Goal: Transaction & Acquisition: Purchase product/service

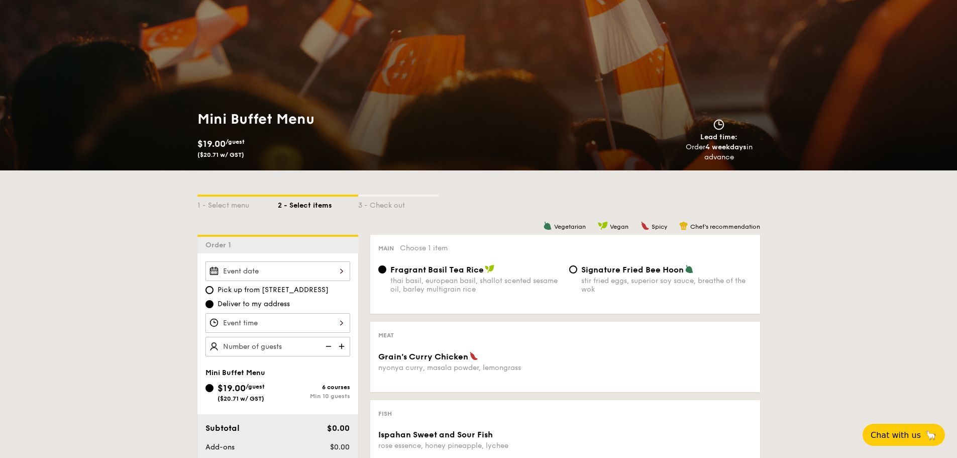
scroll to position [54, 0]
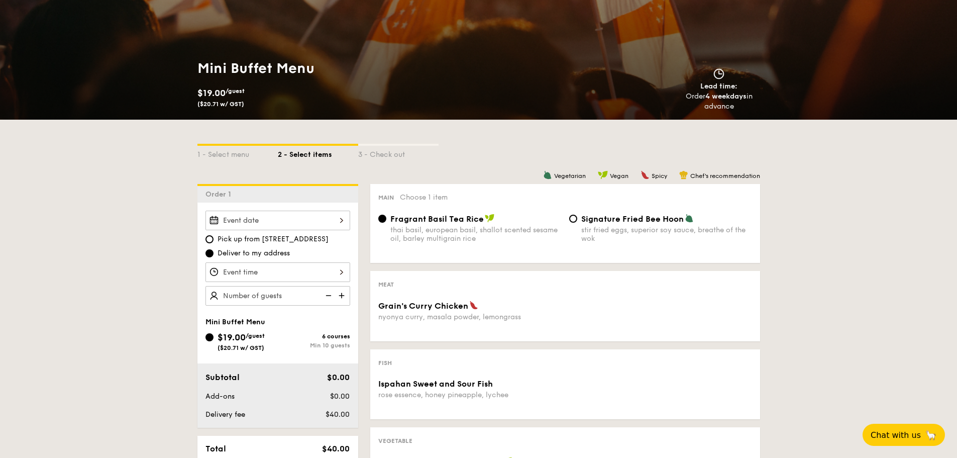
scroll to position [100, 0]
click at [83, 219] on div "1 - Select menu 2 - Select items 3 - Check out Order 1 Pick up from 5 Burn Road…" at bounding box center [478, 403] width 957 height 568
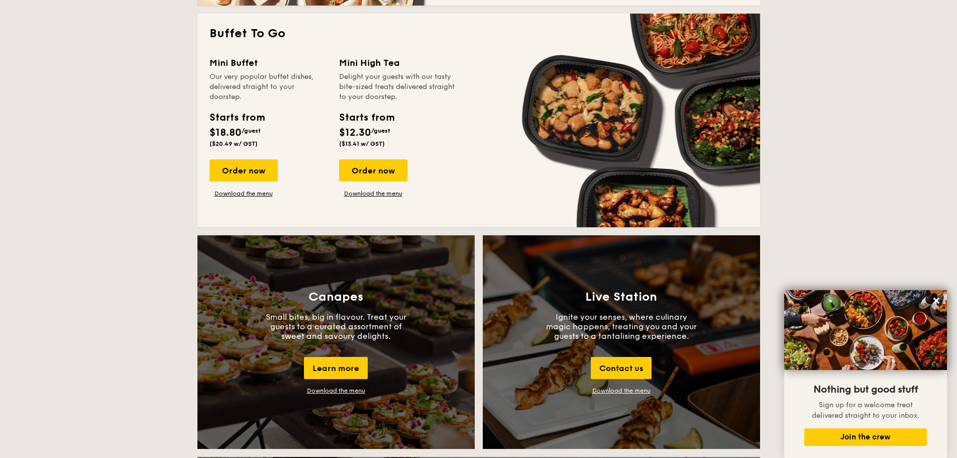
scroll to position [886, 0]
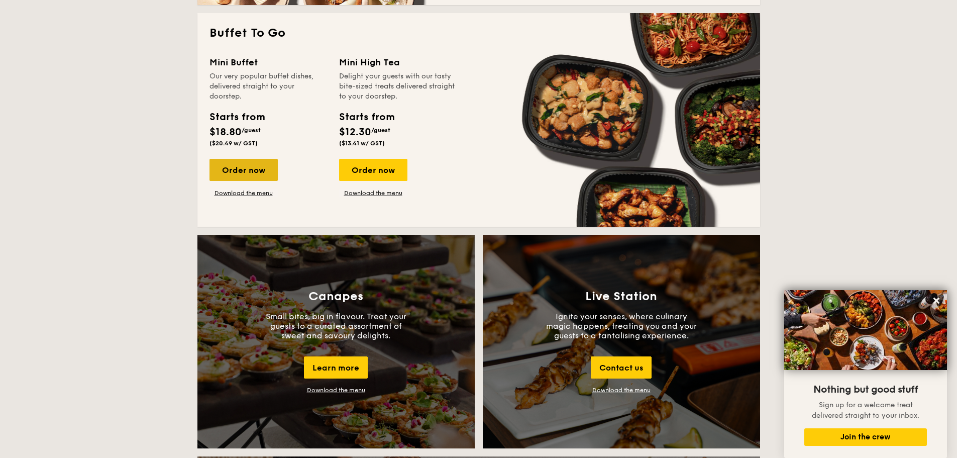
click at [249, 171] on div "Order now" at bounding box center [244, 170] width 68 height 22
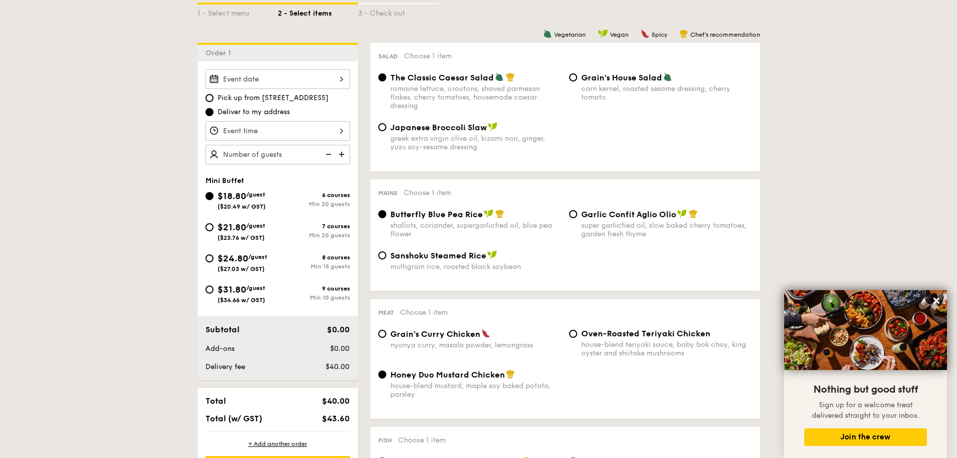
scroll to position [251, 0]
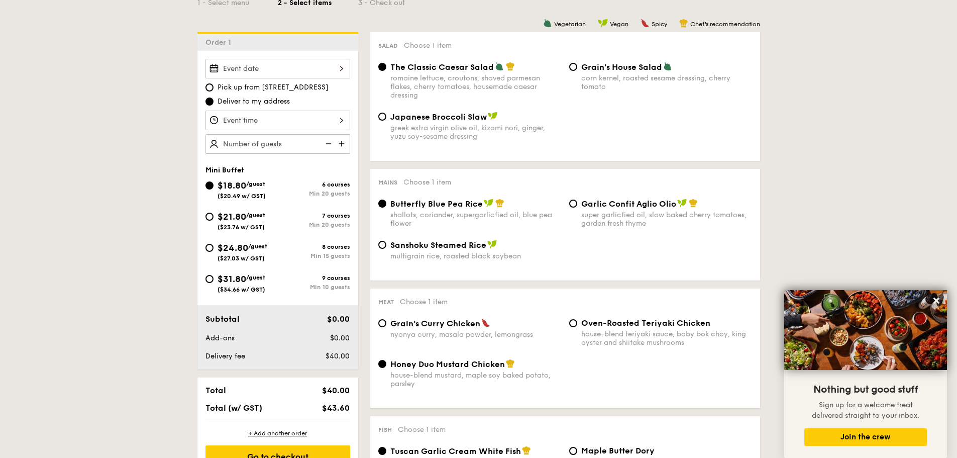
click at [222, 248] on span "$24.80" at bounding box center [233, 247] width 31 height 11
click at [214, 248] on input "$24.80 /guest ($27.03 w/ GST) 8 courses Min 15 guests" at bounding box center [210, 248] width 8 height 8
radio input "true"
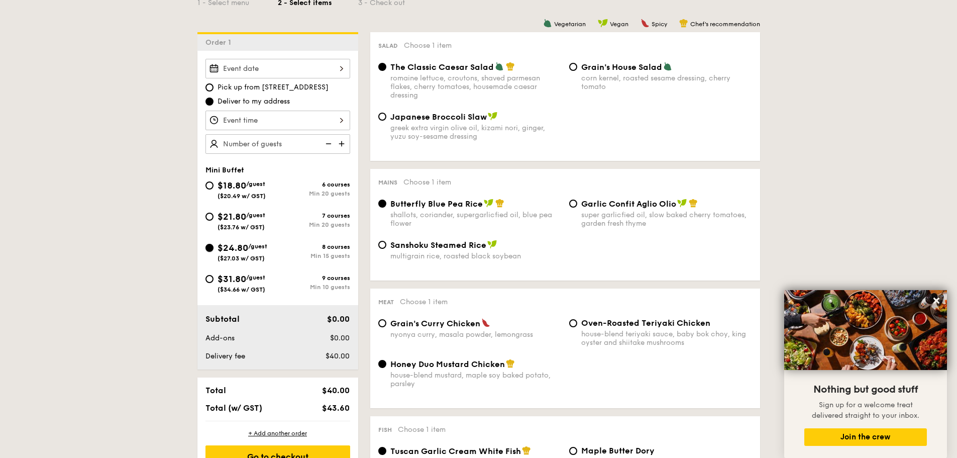
radio input "false"
radio input "true"
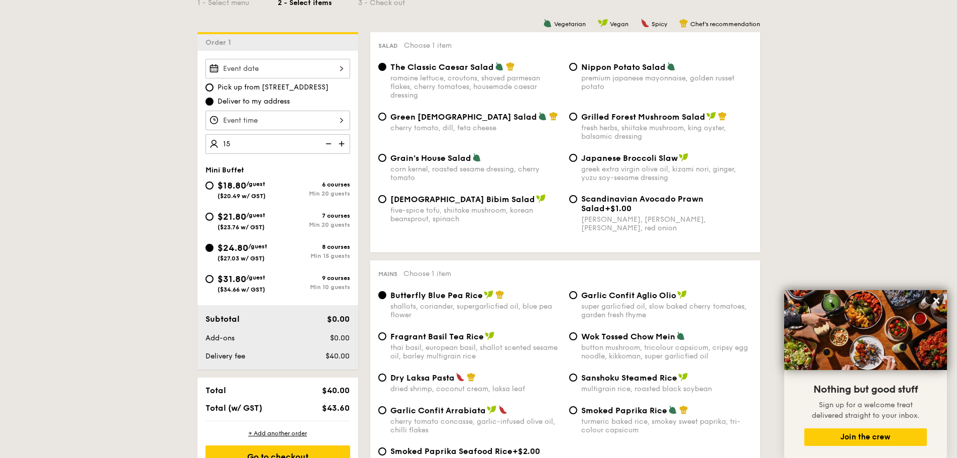
type input "15 guests"
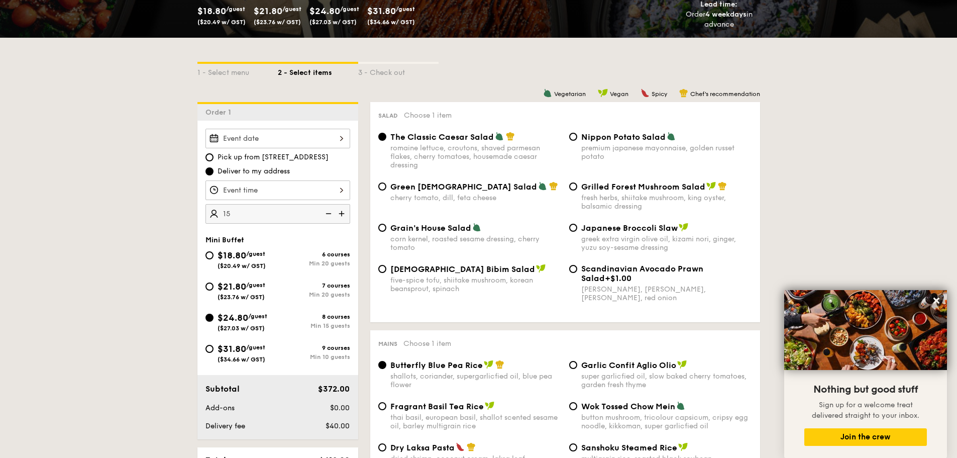
scroll to position [50, 0]
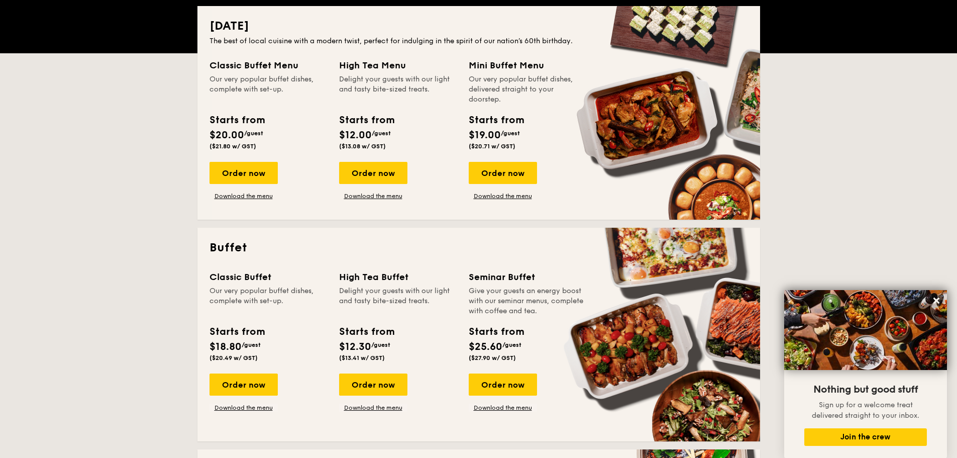
scroll to position [251, 0]
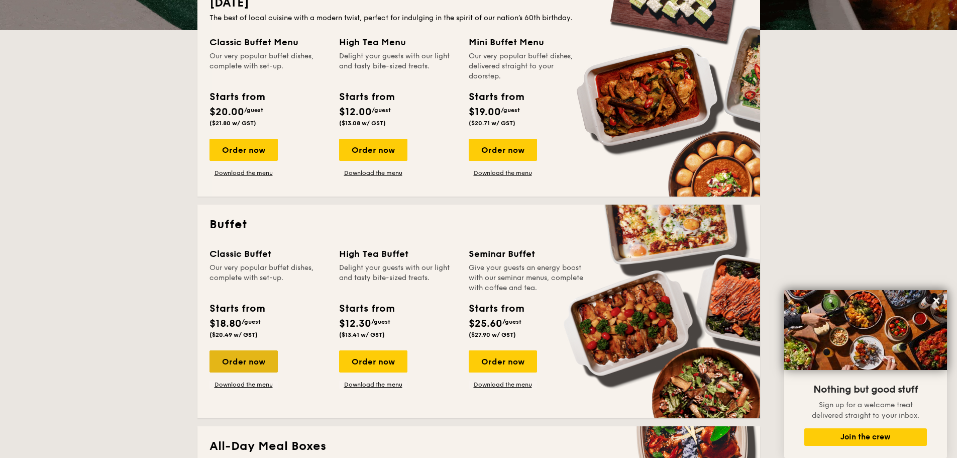
click at [231, 355] on div "Order now" at bounding box center [244, 361] width 68 height 22
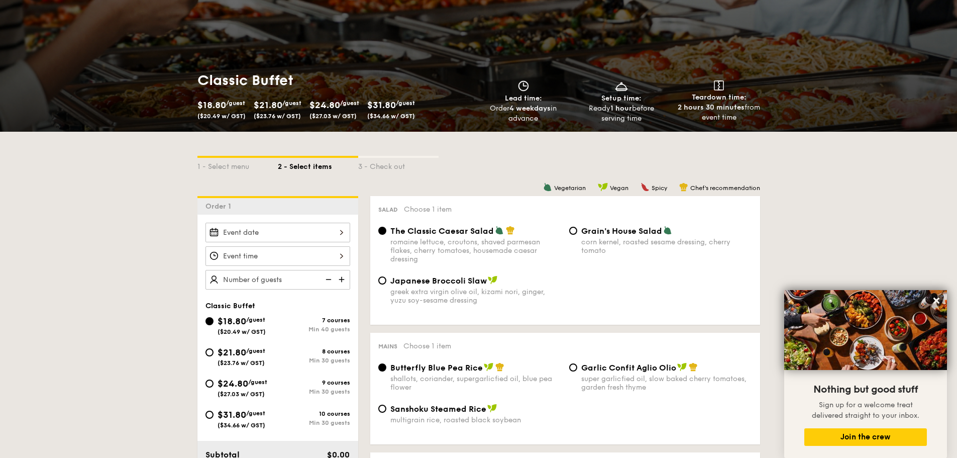
scroll to position [101, 0]
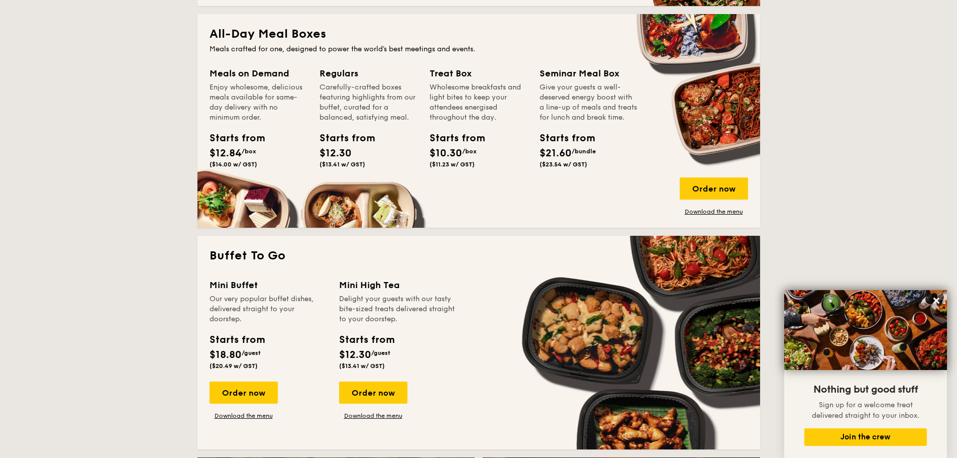
scroll to position [754, 0]
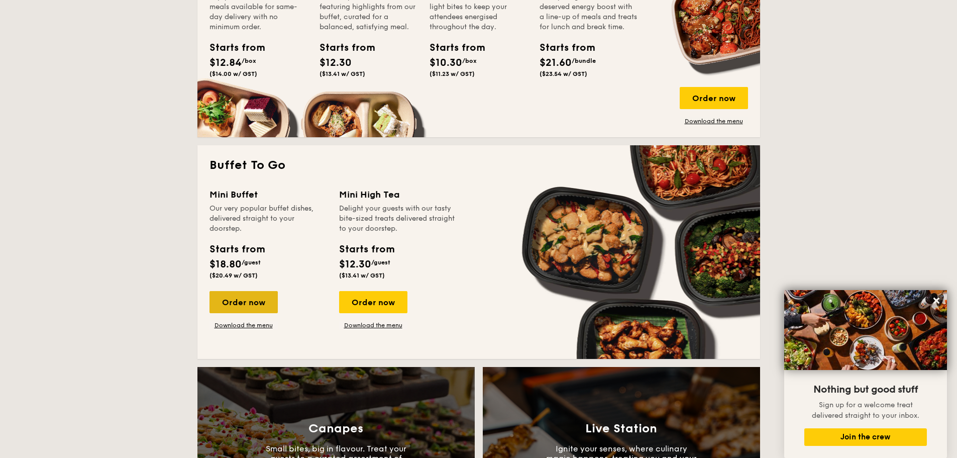
click at [244, 302] on div "Order now" at bounding box center [244, 302] width 68 height 22
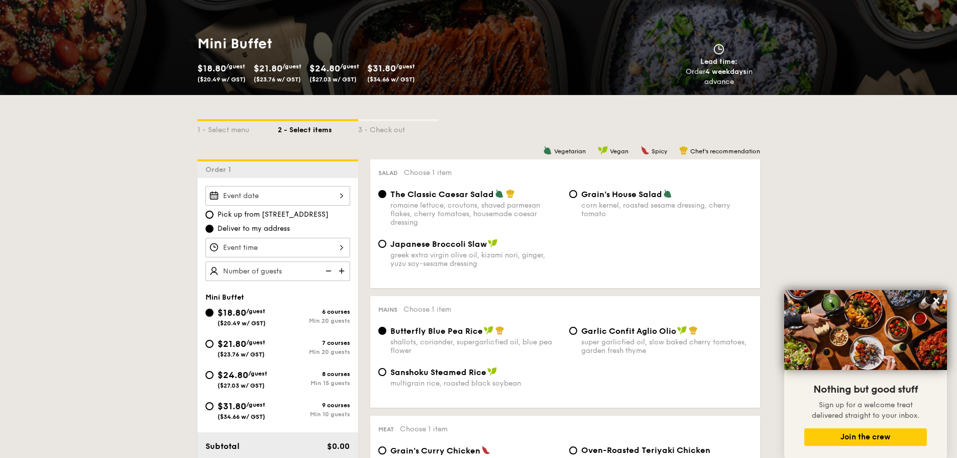
scroll to position [151, 0]
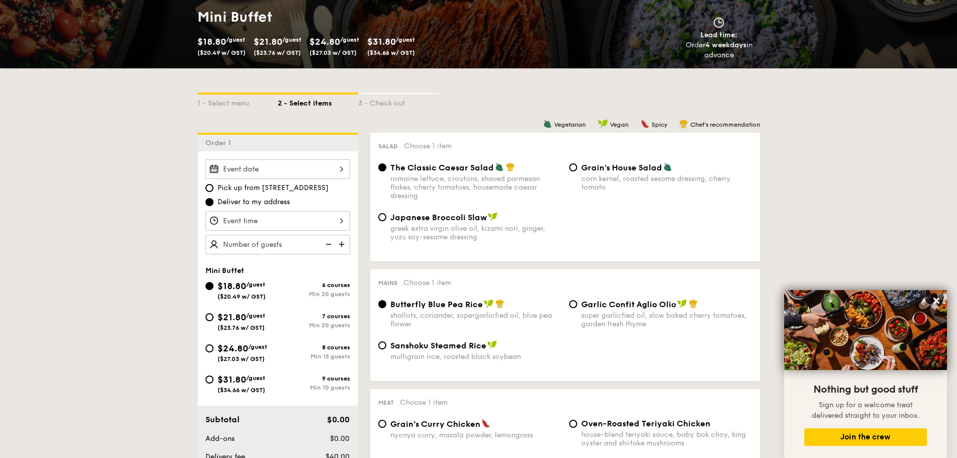
click at [342, 247] on img at bounding box center [342, 244] width 15 height 19
click at [326, 244] on img at bounding box center [327, 244] width 15 height 19
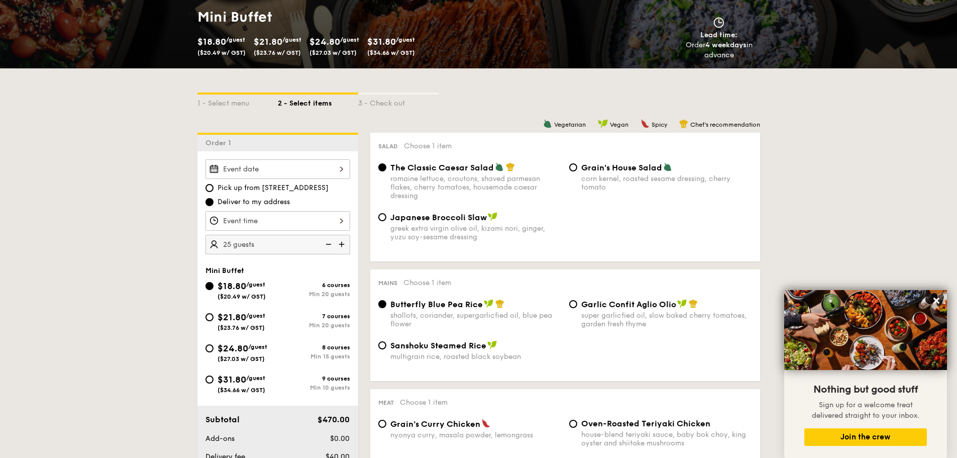
type input "20 guests"
click at [326, 244] on img at bounding box center [327, 244] width 15 height 19
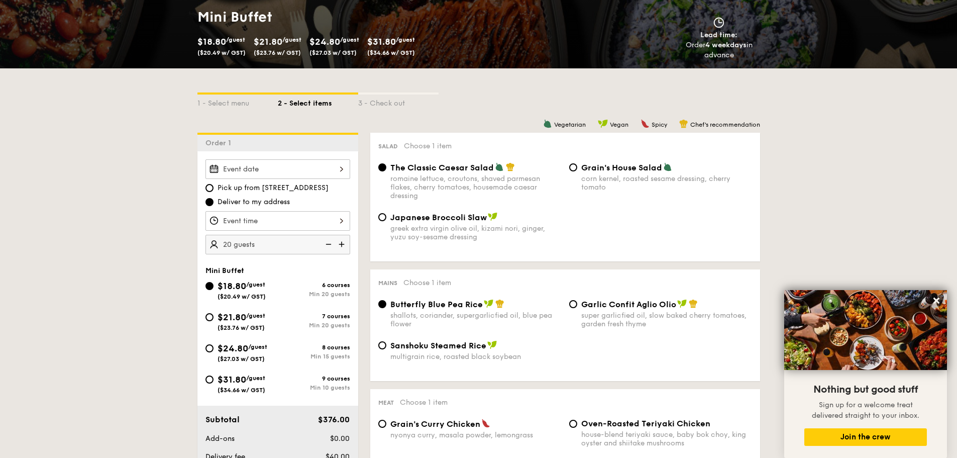
click at [326, 244] on img at bounding box center [327, 244] width 15 height 19
click at [206, 351] on div "$24.80 /guest ($27.03 w/ GST)" at bounding box center [242, 351] width 72 height 21
click at [206, 351] on input "$24.80 /guest ($27.03 w/ GST) 8 courses Min 15 guests" at bounding box center [210, 348] width 8 height 8
radio input "true"
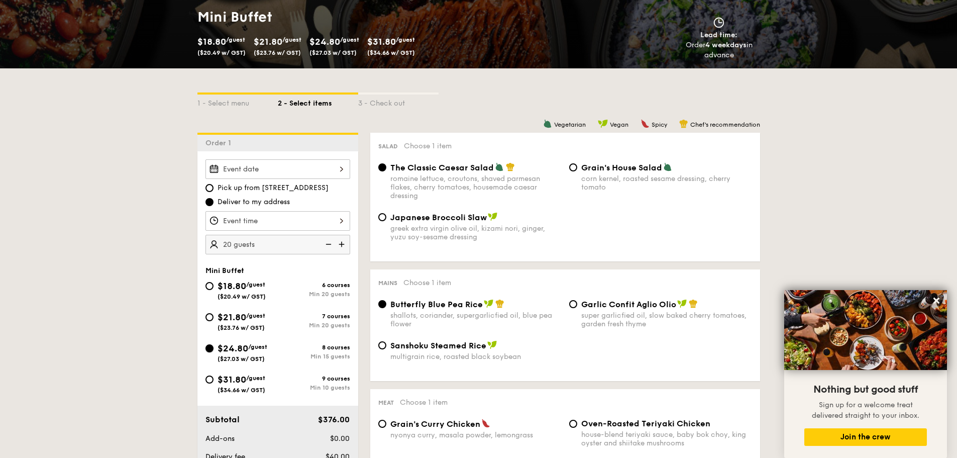
radio input "true"
radio input "false"
radio input "true"
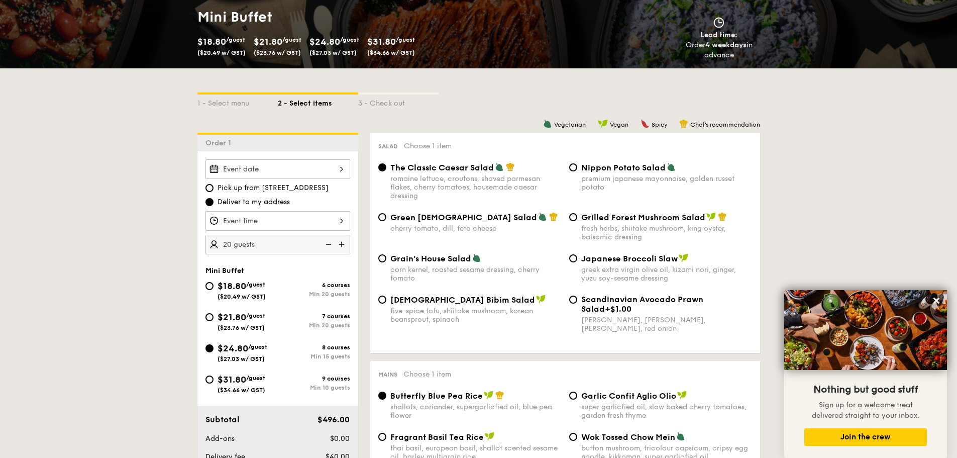
click at [327, 241] on img at bounding box center [327, 244] width 15 height 19
type input "15 guests"
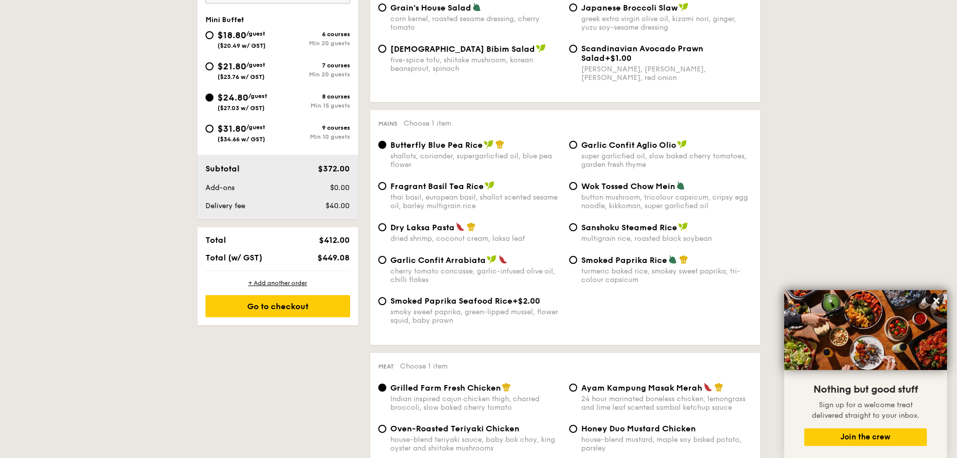
scroll to position [402, 0]
click at [213, 127] on input "$31.80 /guest ($34.66 w/ GST) 9 courses Min 10 guests" at bounding box center [210, 128] width 8 height 8
radio input "true"
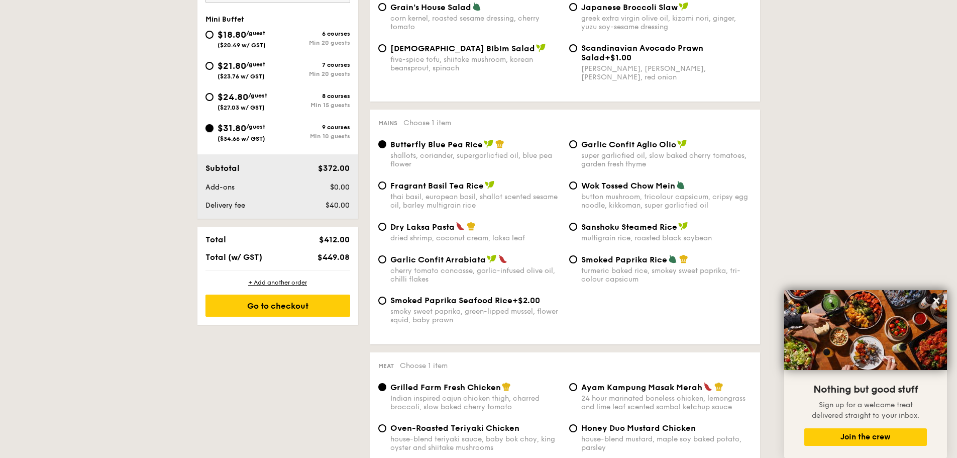
radio input "true"
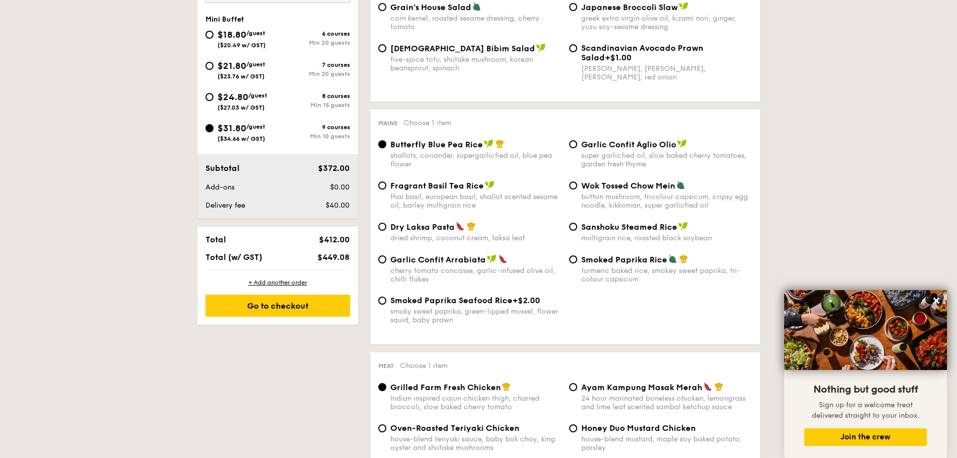
radio input "true"
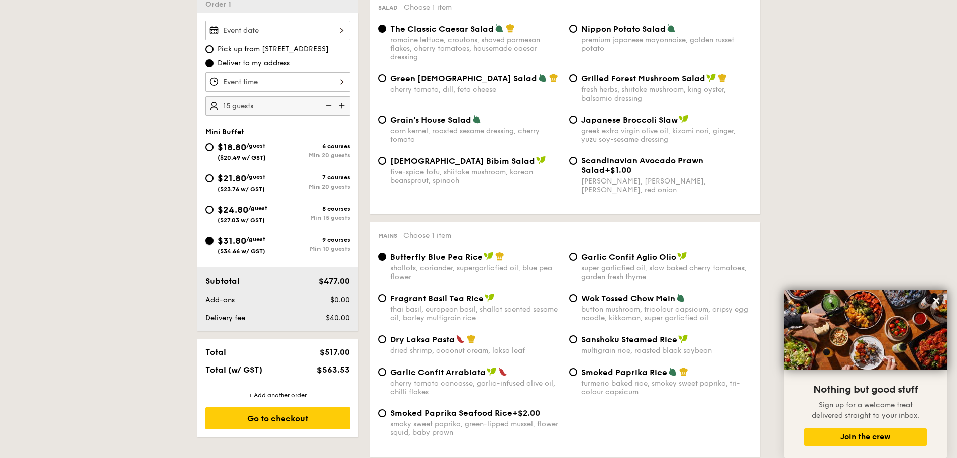
scroll to position [251, 0]
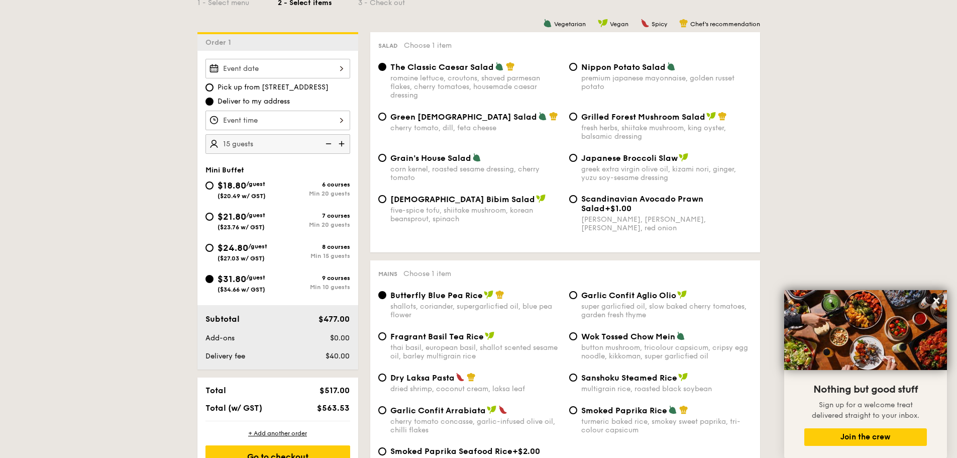
click at [324, 144] on img at bounding box center [327, 143] width 15 height 19
type input "10 guests"
click at [215, 247] on div "$24.80 /guest ($27.03 w/ GST)" at bounding box center [242, 251] width 72 height 21
click at [214, 247] on input "$24.80 /guest ($27.03 w/ GST) 8 courses Min 15 guests" at bounding box center [210, 248] width 8 height 8
radio input "true"
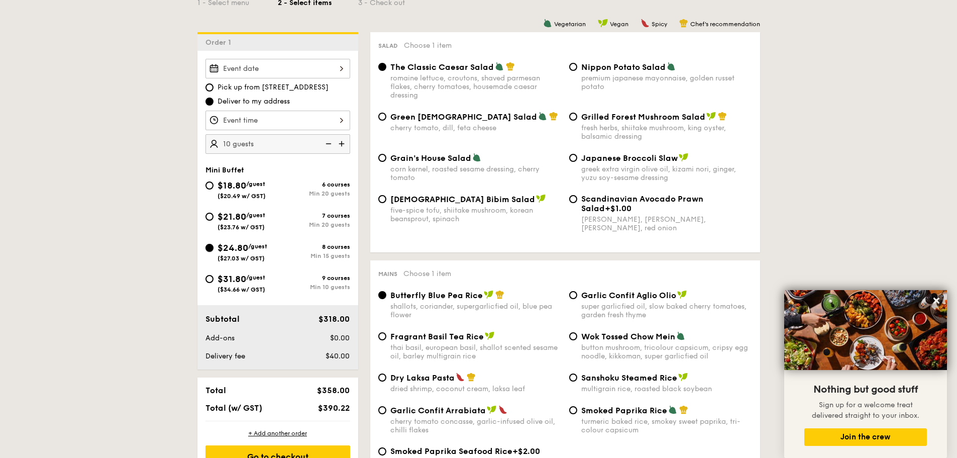
radio input "true"
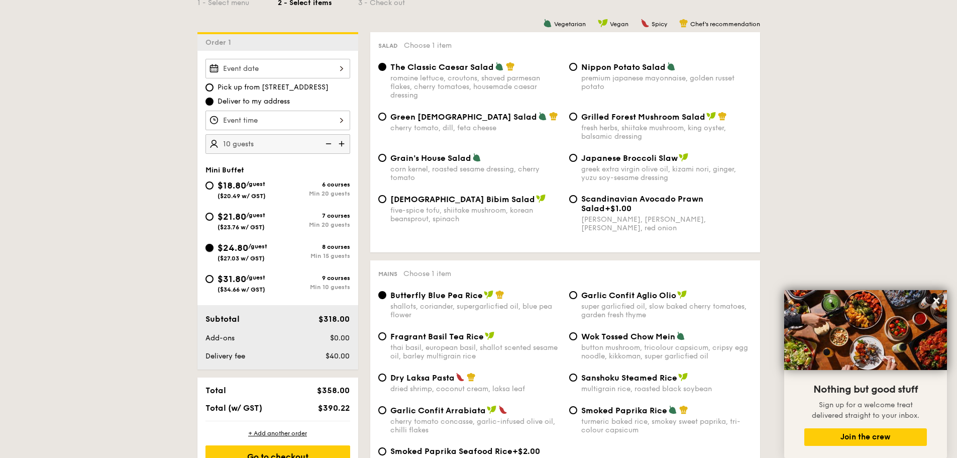
radio input "true"
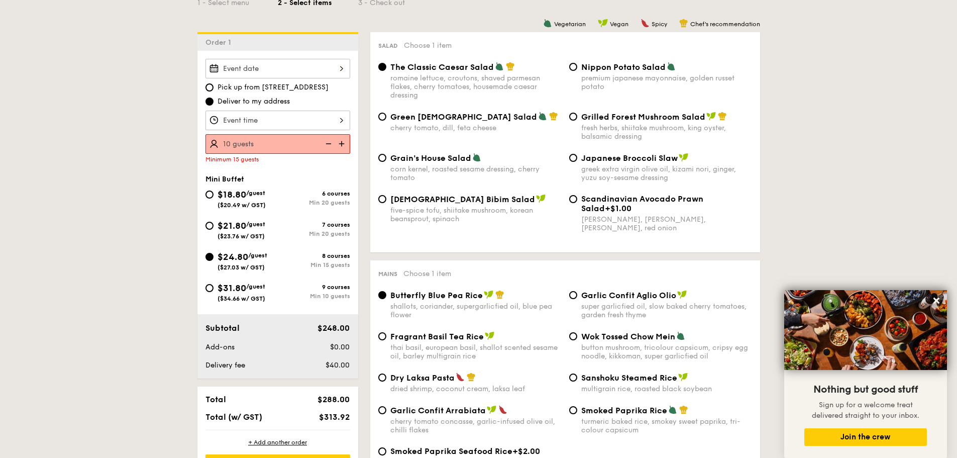
click at [340, 145] on img at bounding box center [342, 143] width 15 height 19
type input "15 guests"
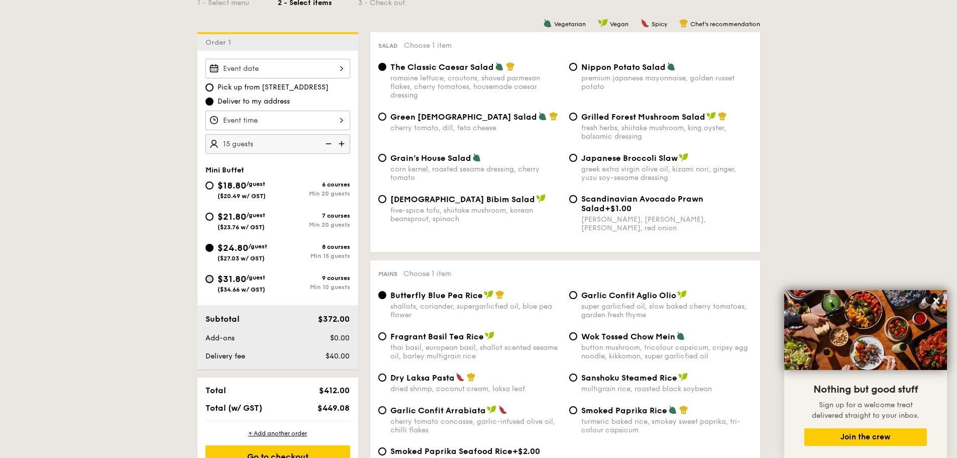
click at [206, 277] on input "$31.80 /guest ($34.66 w/ GST) 9 courses Min 10 guests" at bounding box center [210, 279] width 8 height 8
radio input "true"
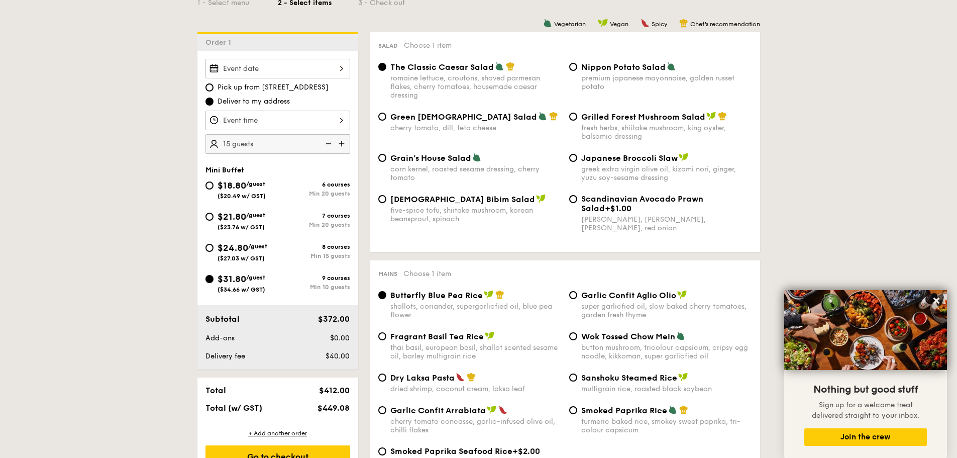
radio input "true"
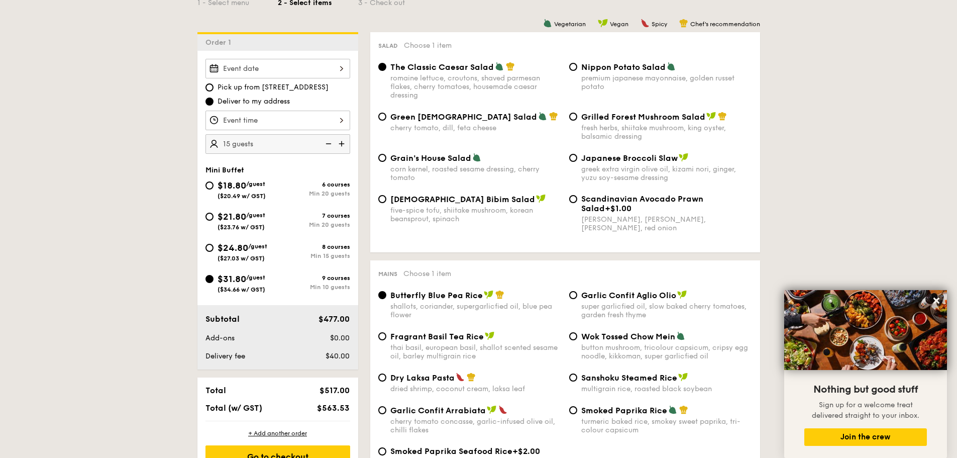
click at [333, 142] on img at bounding box center [327, 143] width 15 height 19
type input "10 guests"
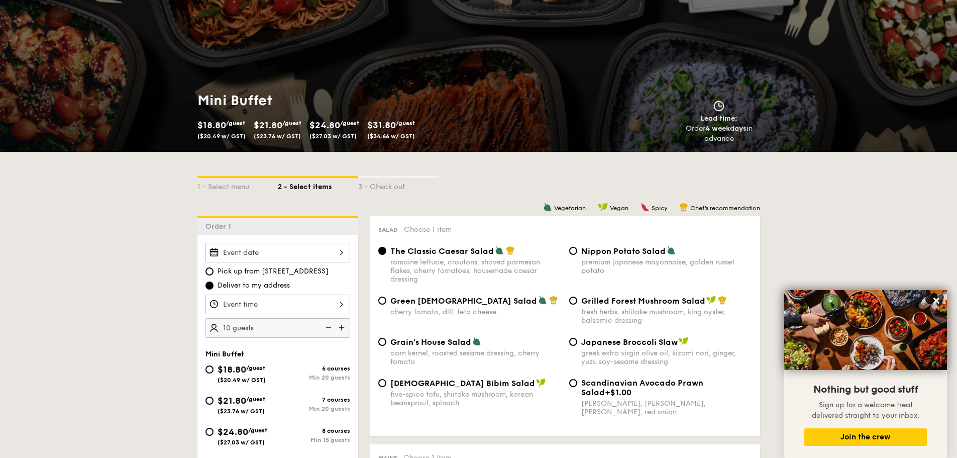
scroll to position [0, 0]
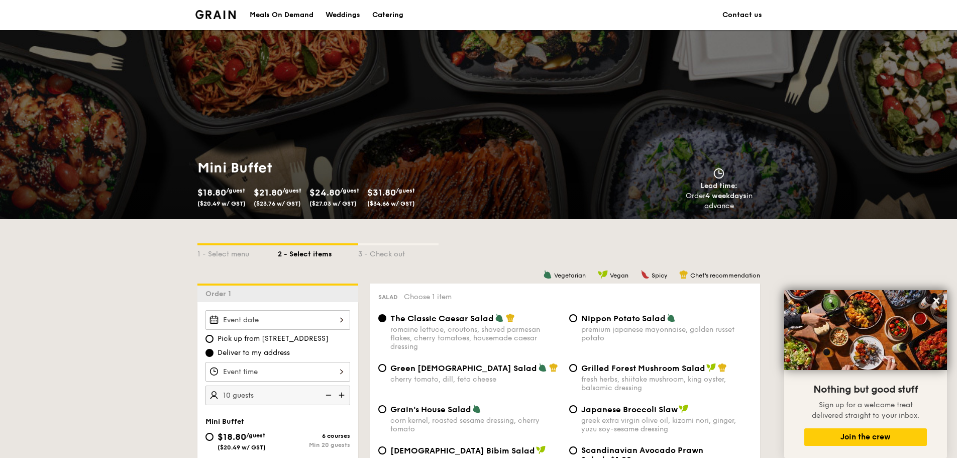
click at [211, 11] on img at bounding box center [216, 14] width 41 height 9
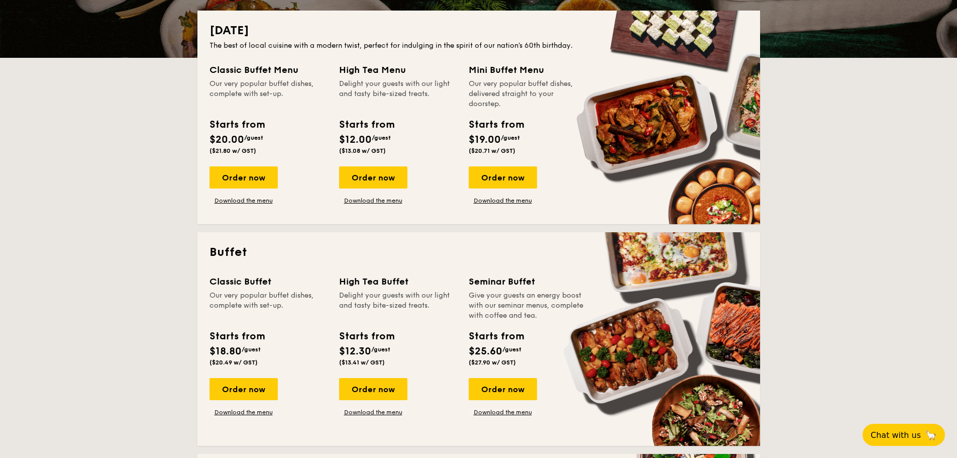
scroll to position [251, 0]
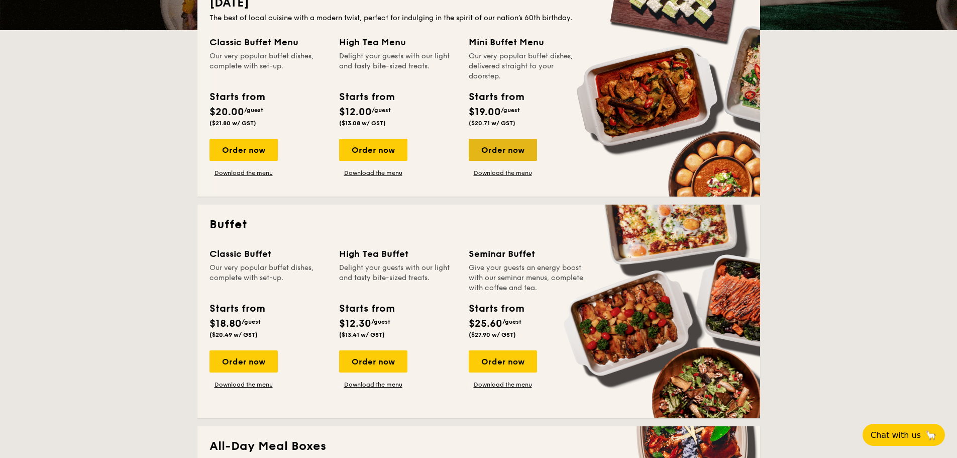
click at [522, 147] on div "Order now" at bounding box center [503, 150] width 68 height 22
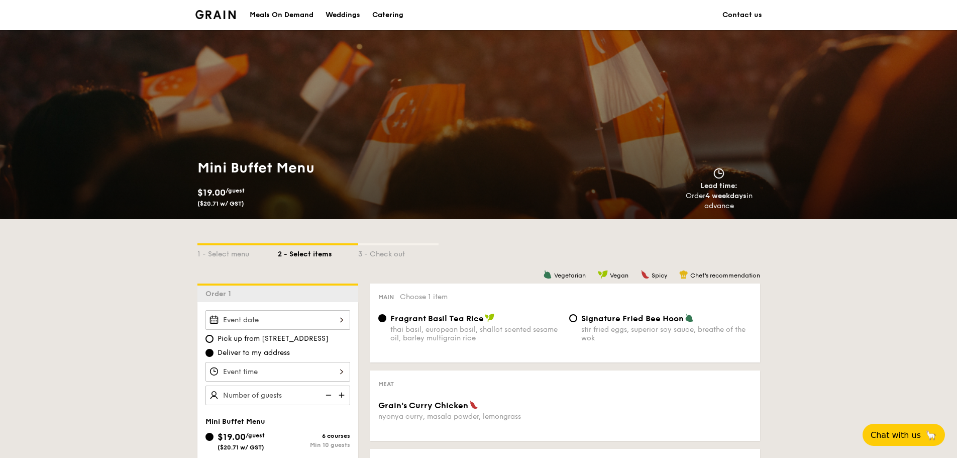
scroll to position [201, 0]
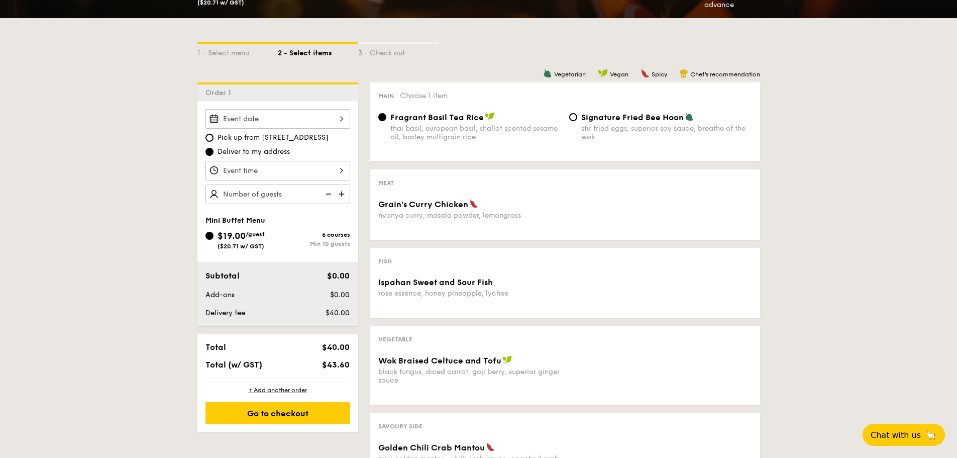
click at [340, 192] on img at bounding box center [342, 193] width 15 height 19
click at [341, 192] on img at bounding box center [342, 193] width 15 height 19
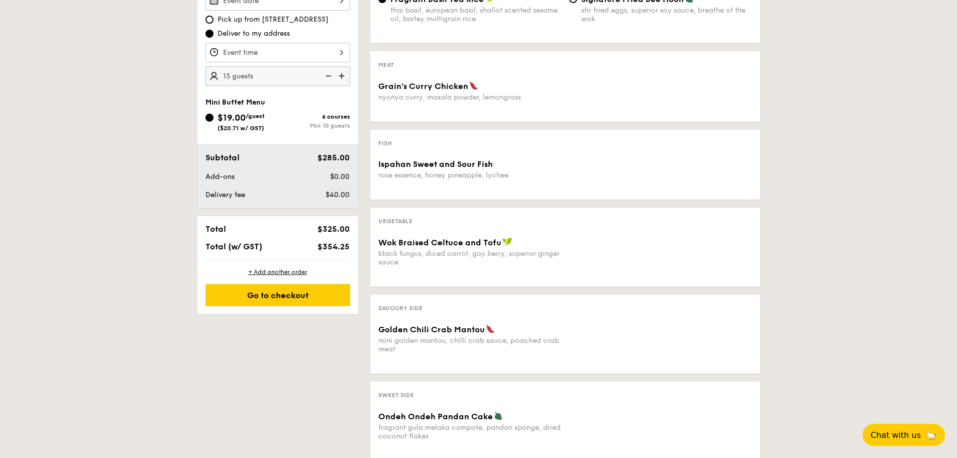
scroll to position [302, 0]
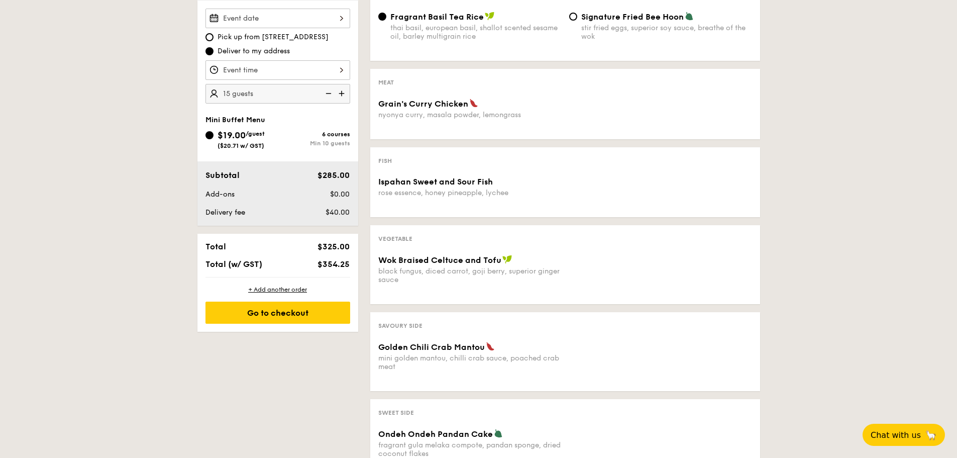
click at [328, 93] on img at bounding box center [327, 93] width 15 height 19
click at [157, 150] on div "1 - Select menu 2 - Select items 3 - Check out Order 1 Pick up from 5 Burn Road…" at bounding box center [478, 202] width 957 height 568
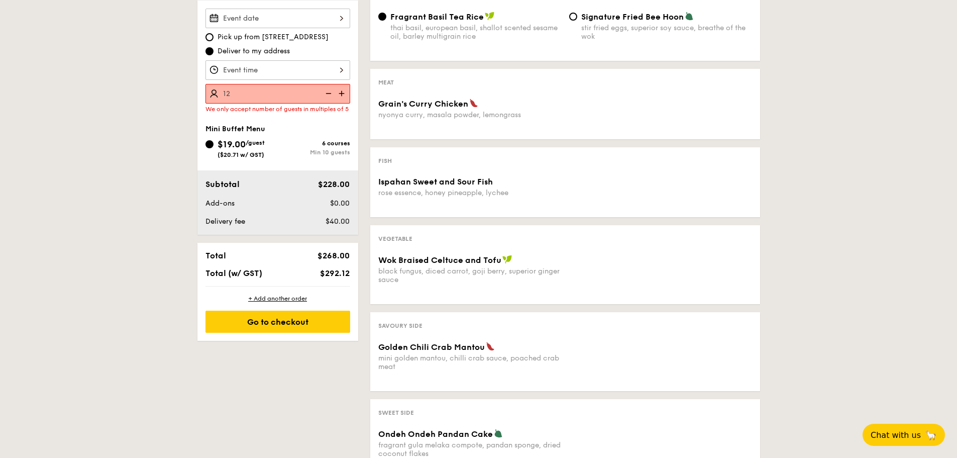
click at [340, 90] on img at bounding box center [342, 93] width 15 height 19
type input "15 guests"
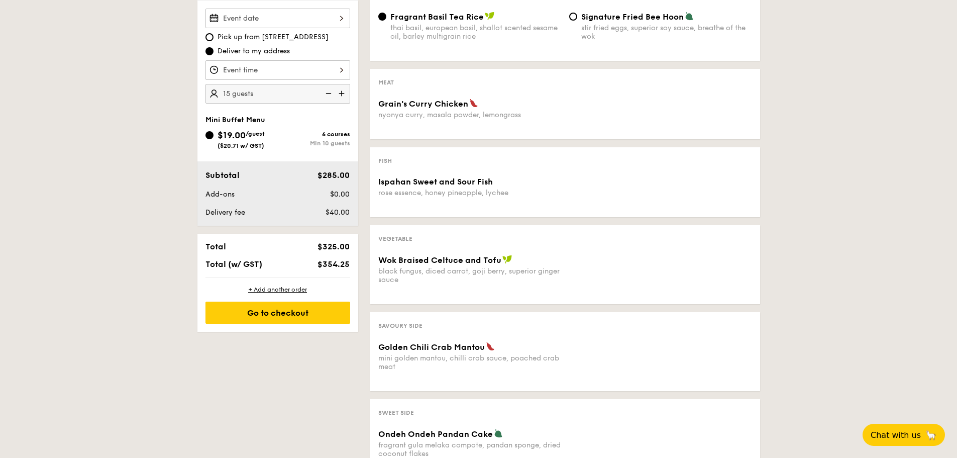
click at [87, 134] on div "1 - Select menu 2 - Select items 3 - Check out Order 1 Pick up from 5 Burn Road…" at bounding box center [478, 202] width 957 height 568
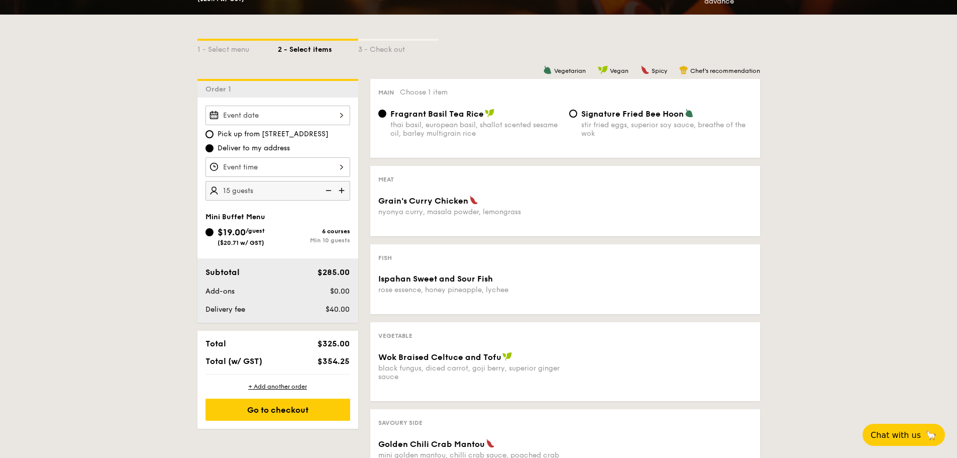
scroll to position [201, 0]
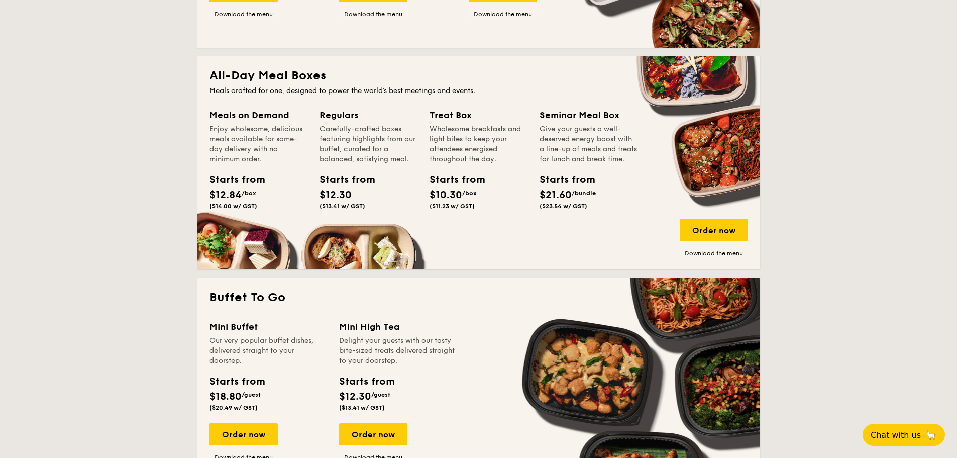
scroll to position [704, 0]
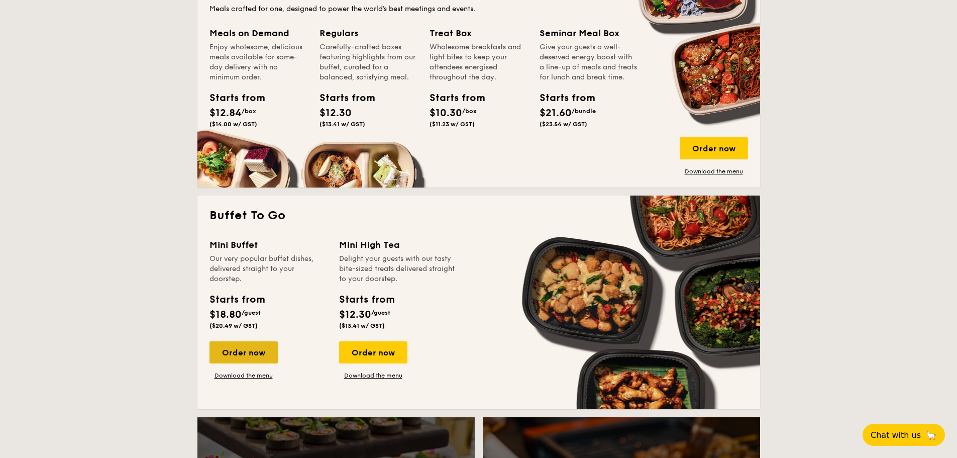
click at [241, 342] on div "Order now" at bounding box center [244, 352] width 68 height 22
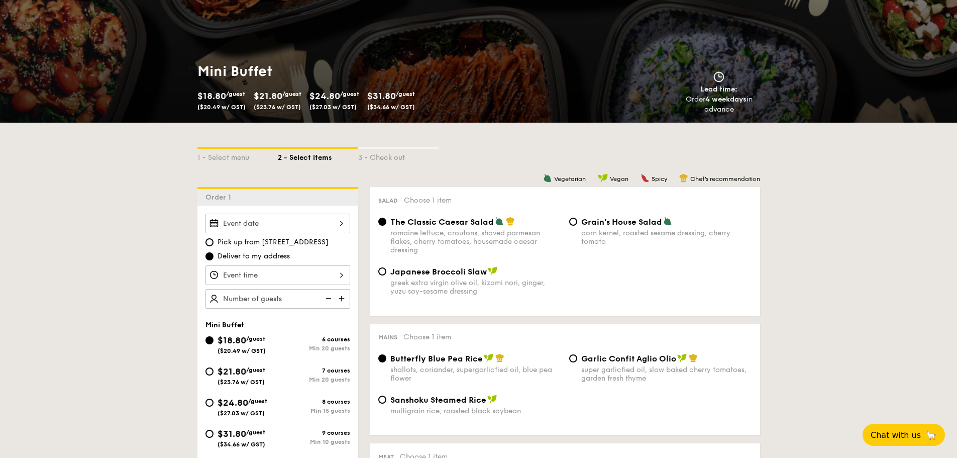
scroll to position [101, 0]
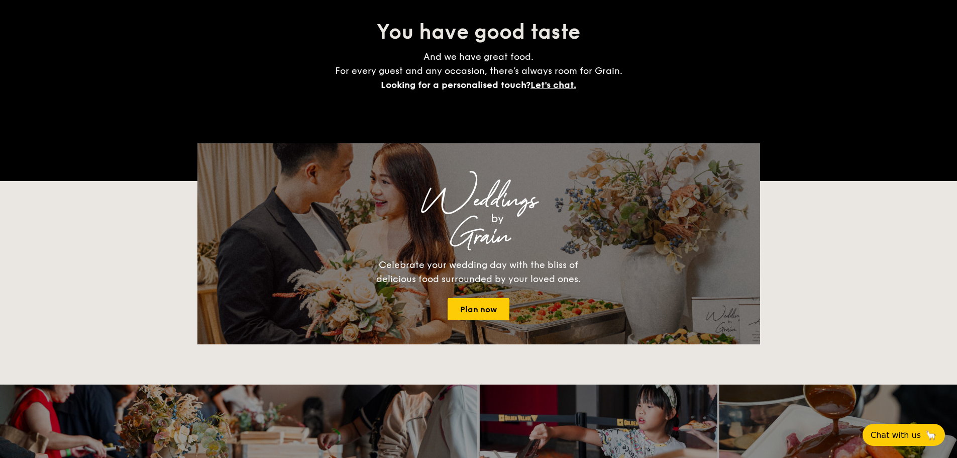
scroll to position [1802, 0]
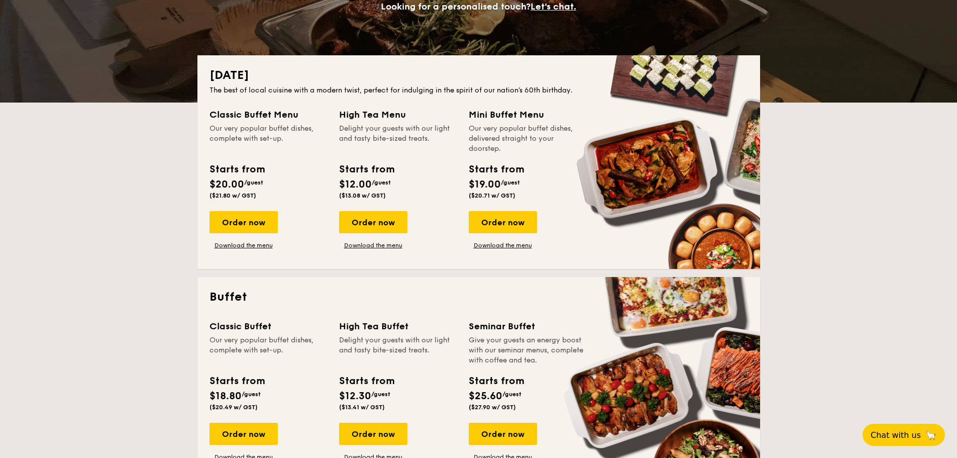
scroll to position [201, 0]
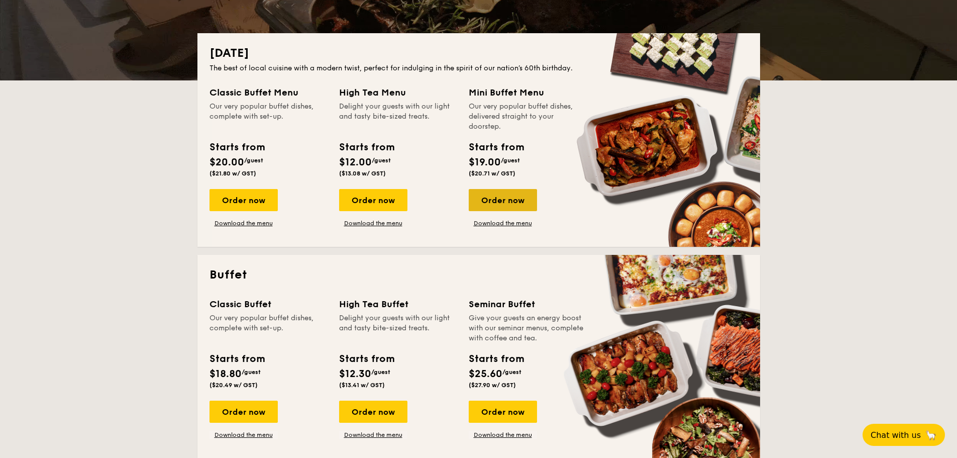
click at [504, 200] on div "Order now" at bounding box center [503, 200] width 68 height 22
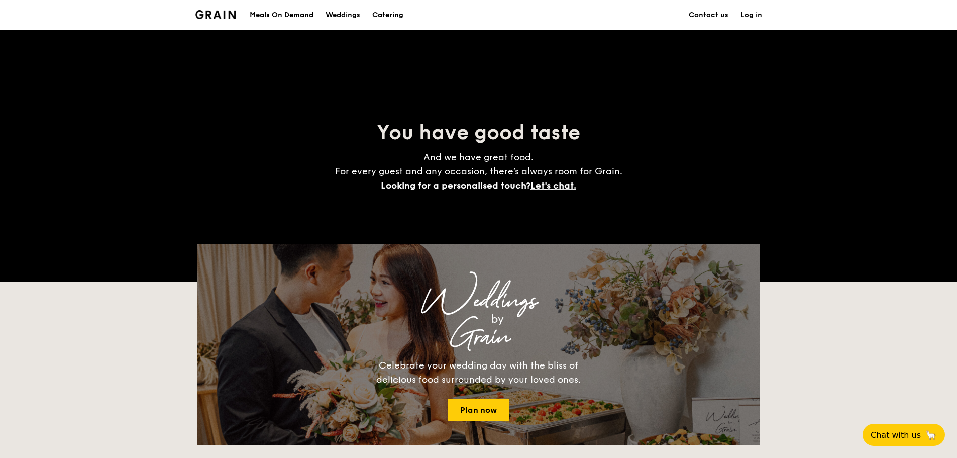
scroll to position [201, 0]
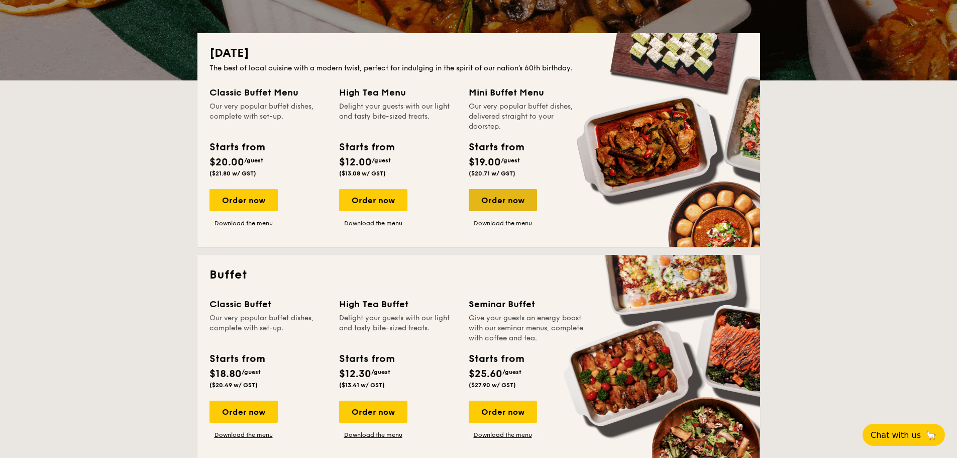
click at [496, 201] on div "Order now" at bounding box center [503, 200] width 68 height 22
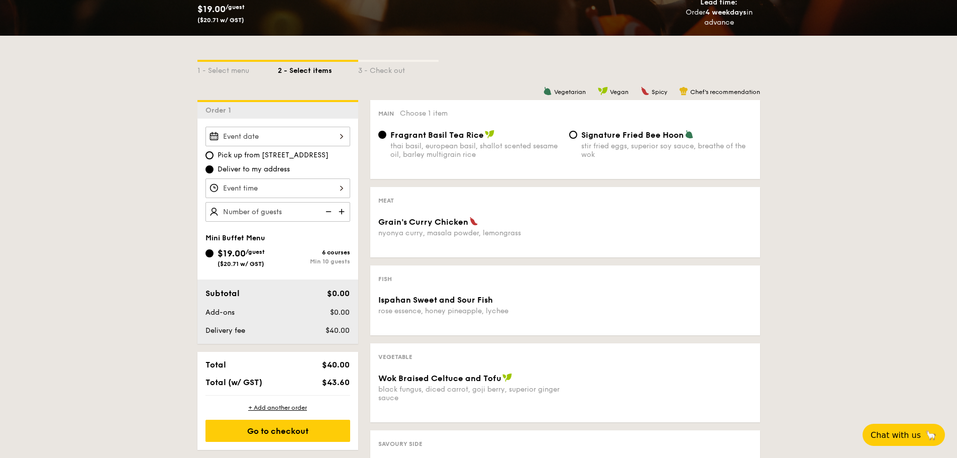
scroll to position [201, 0]
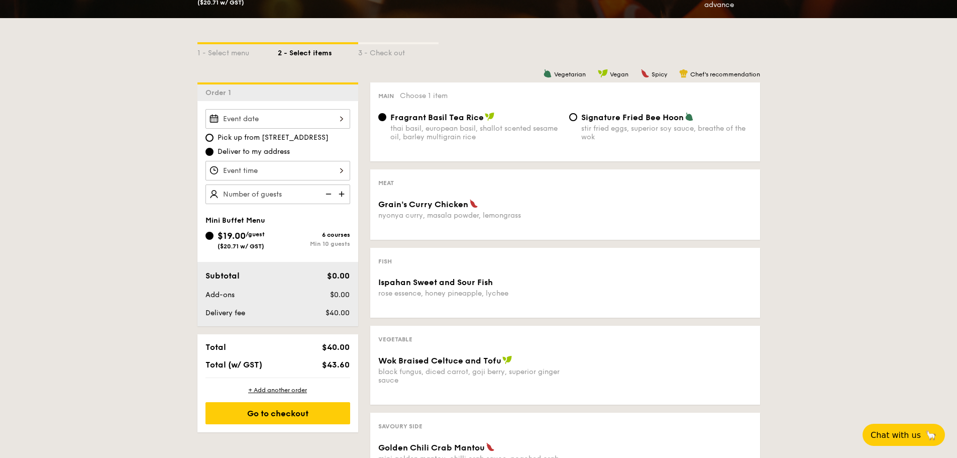
click at [339, 195] on img at bounding box center [342, 193] width 15 height 19
click at [442, 208] on span "Grain's Curry Chicken" at bounding box center [423, 205] width 90 height 10
click at [518, 232] on div "Meat Grain's [PERSON_NAME] Chicken nyonya [PERSON_NAME], masala powder, lemongr…" at bounding box center [565, 204] width 390 height 70
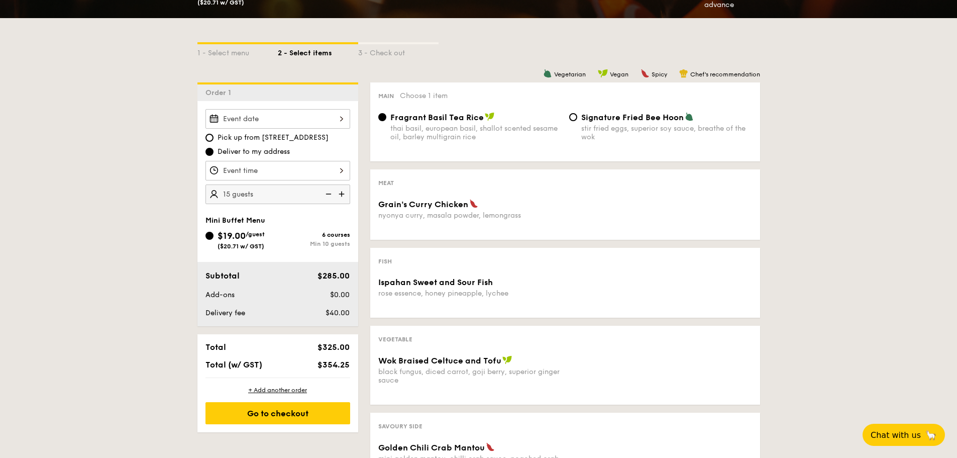
click at [330, 191] on img at bounding box center [327, 193] width 15 height 19
click at [340, 192] on img at bounding box center [342, 193] width 15 height 19
type input "15 guests"
